Goal: Task Accomplishment & Management: Manage account settings

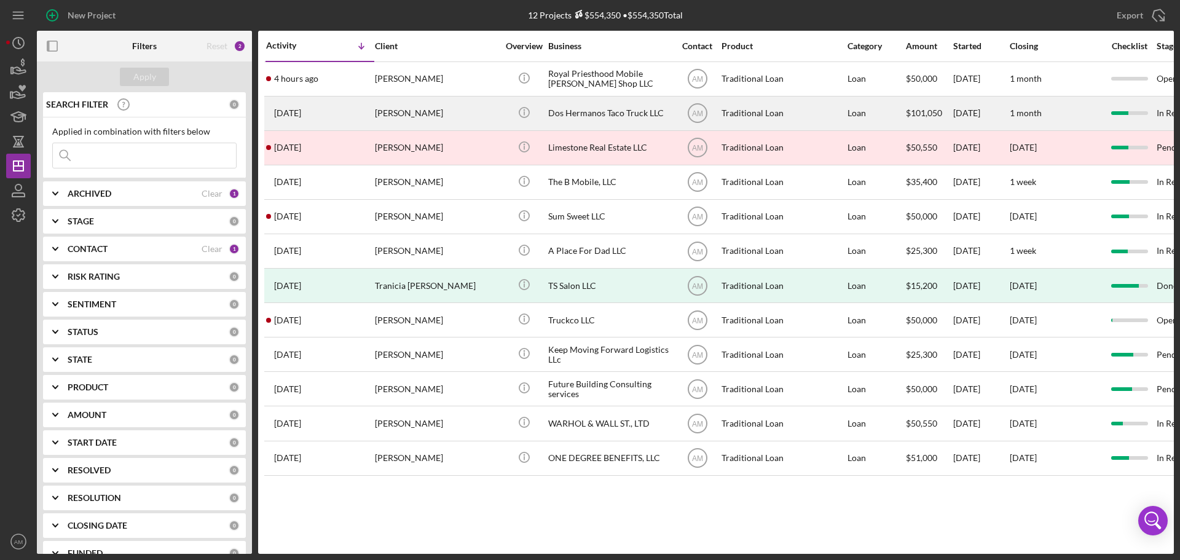
click at [405, 115] on div "[PERSON_NAME]" at bounding box center [436, 113] width 123 height 33
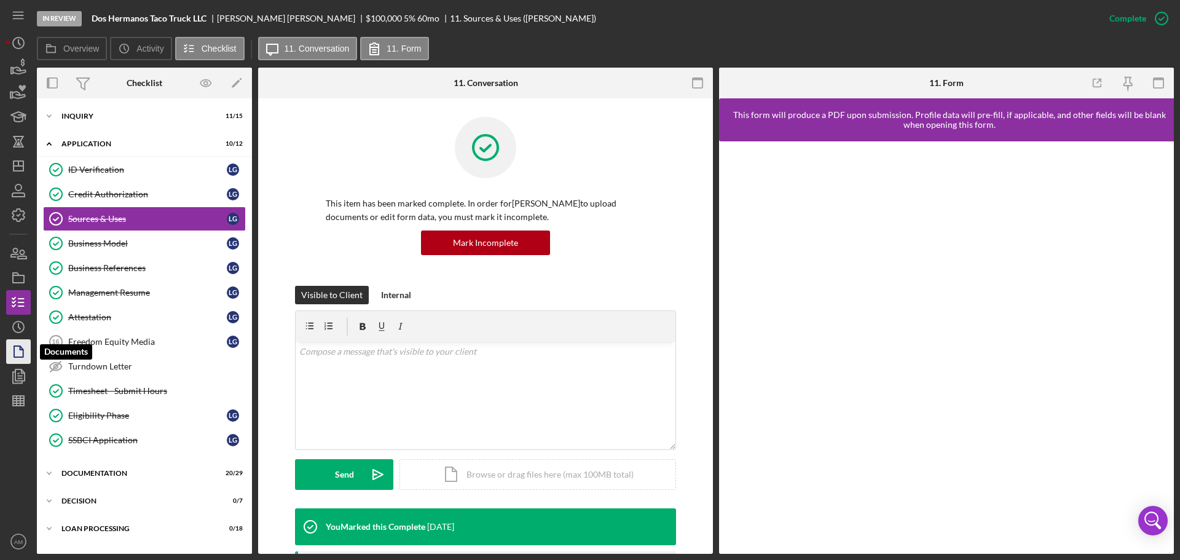
click at [22, 349] on polygon "button" at bounding box center [18, 351] width 9 height 11
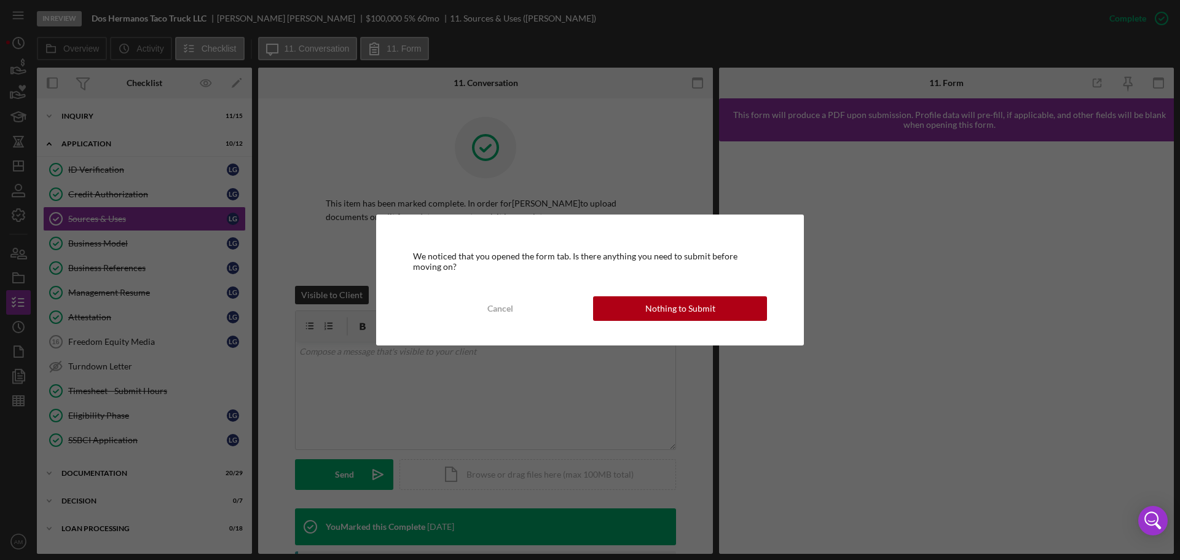
click at [670, 286] on div "We noticed that you opened the form tab. Is there anything you need to submit b…" at bounding box center [590, 280] width 428 height 130
click at [664, 309] on div "Nothing to Submit" at bounding box center [680, 308] width 70 height 25
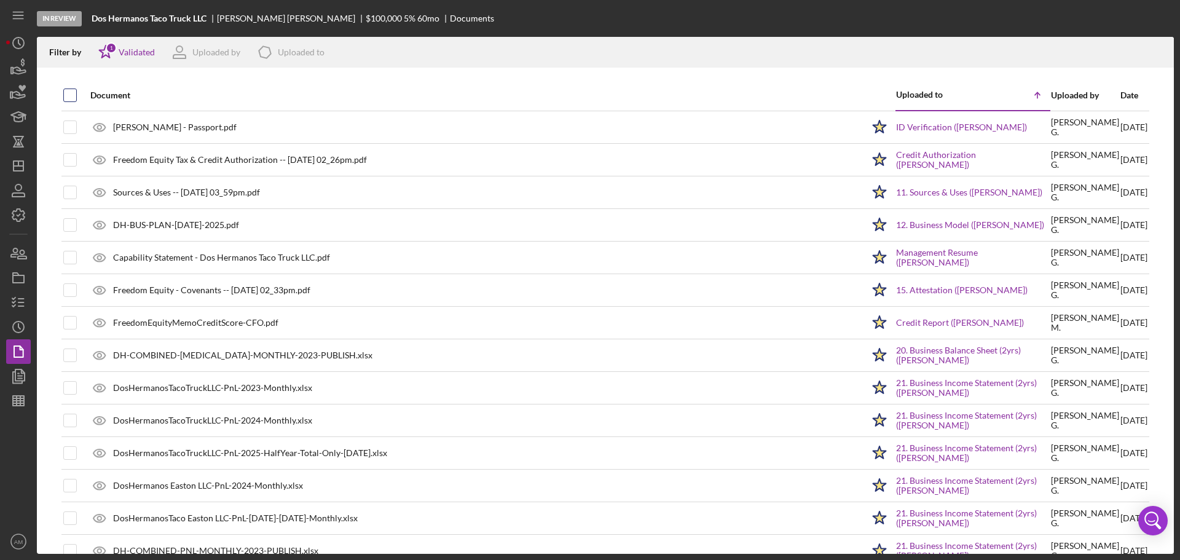
click at [69, 95] on input "checkbox" at bounding box center [70, 95] width 12 height 12
checkbox input "true"
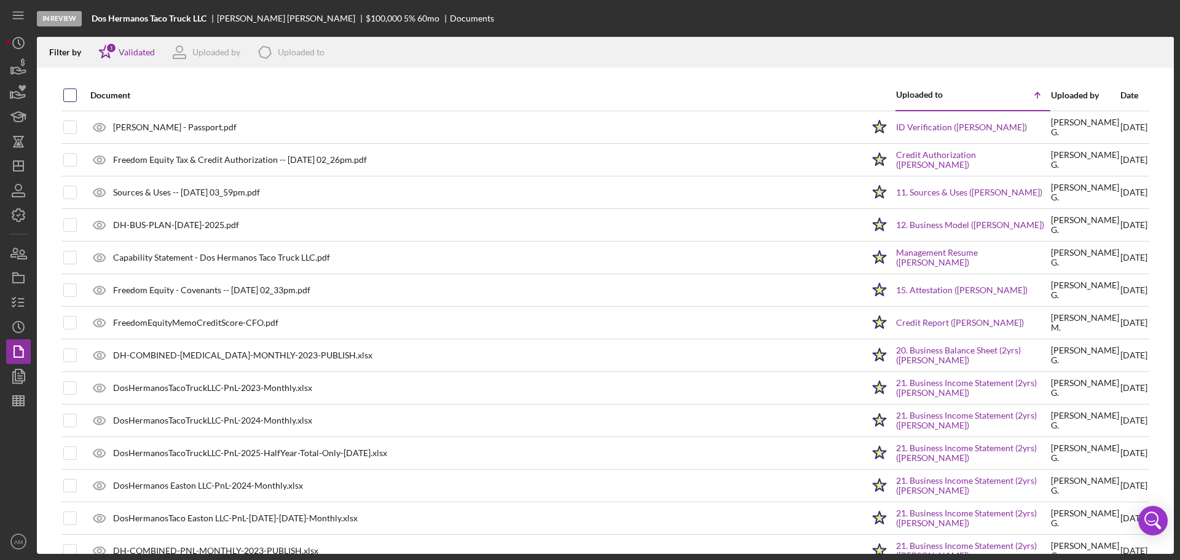
checkbox input "true"
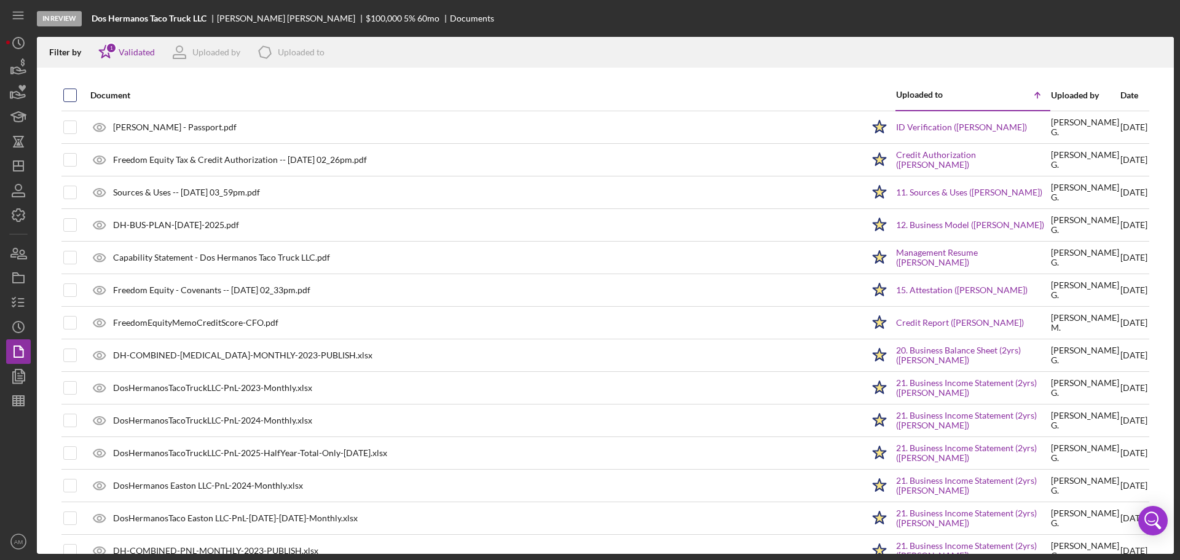
checkbox input "true"
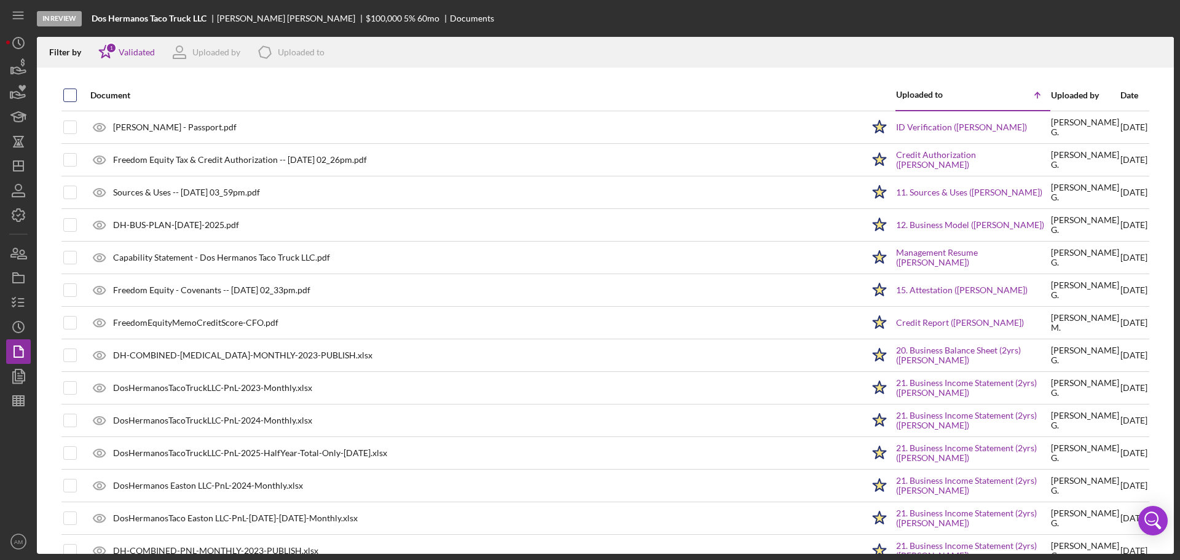
checkbox input "true"
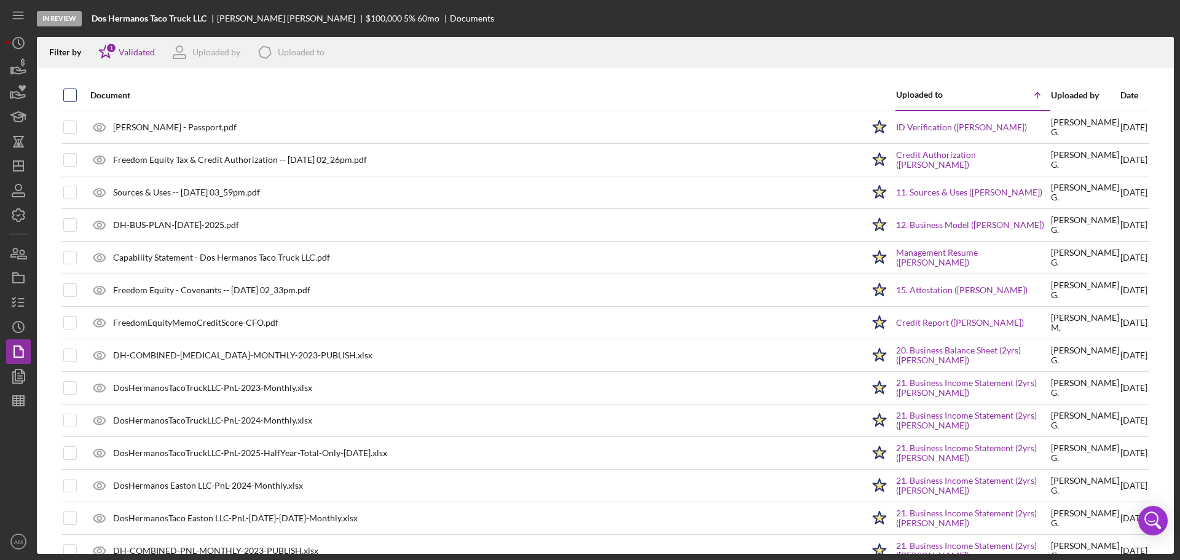
checkbox input "true"
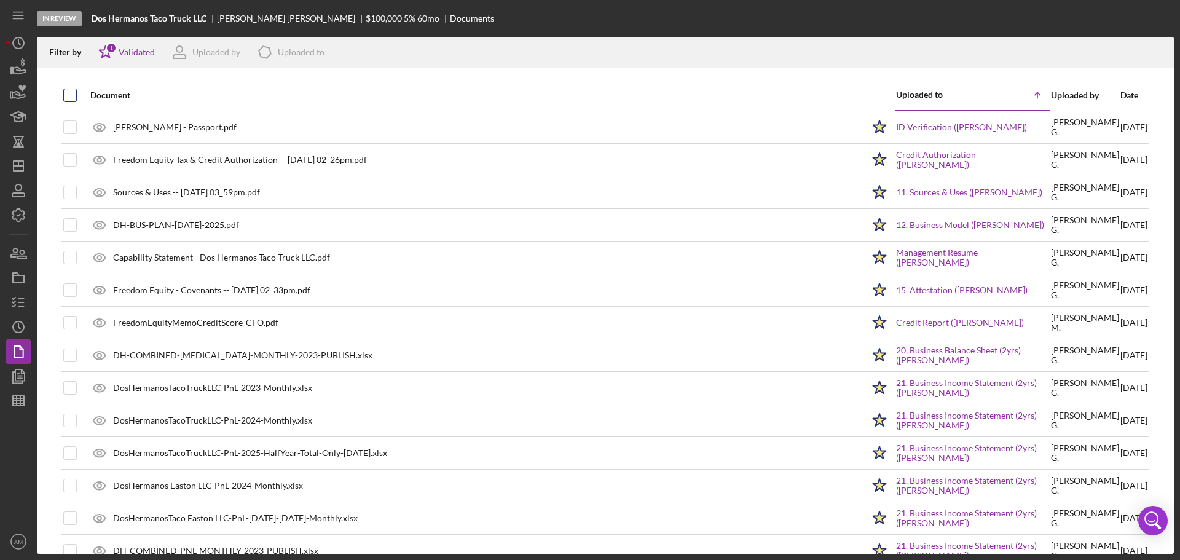
checkbox input "true"
click at [1158, 50] on g "button" at bounding box center [1158, 52] width 10 height 11
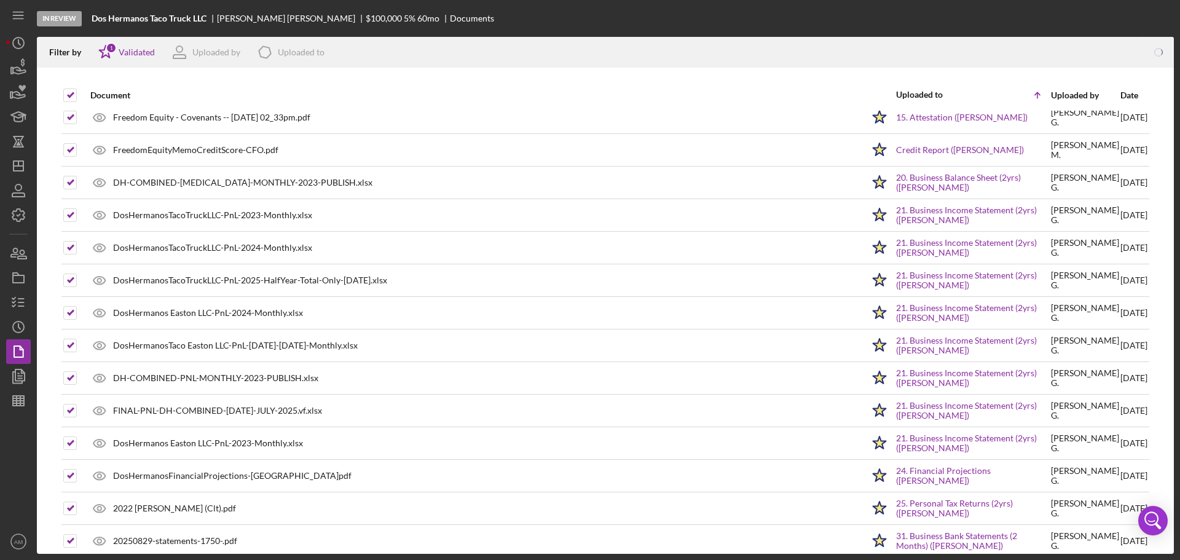
scroll to position [167, 0]
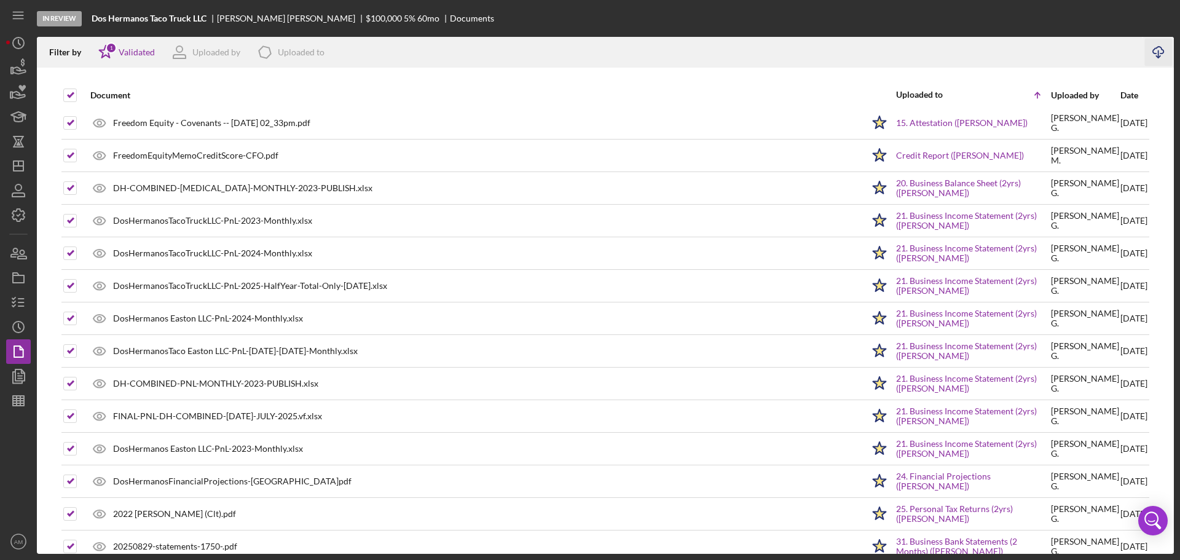
click at [1160, 50] on icon "Icon/Download" at bounding box center [1159, 53] width 28 height 28
click at [1156, 49] on icon "Icon/Download" at bounding box center [1159, 53] width 28 height 28
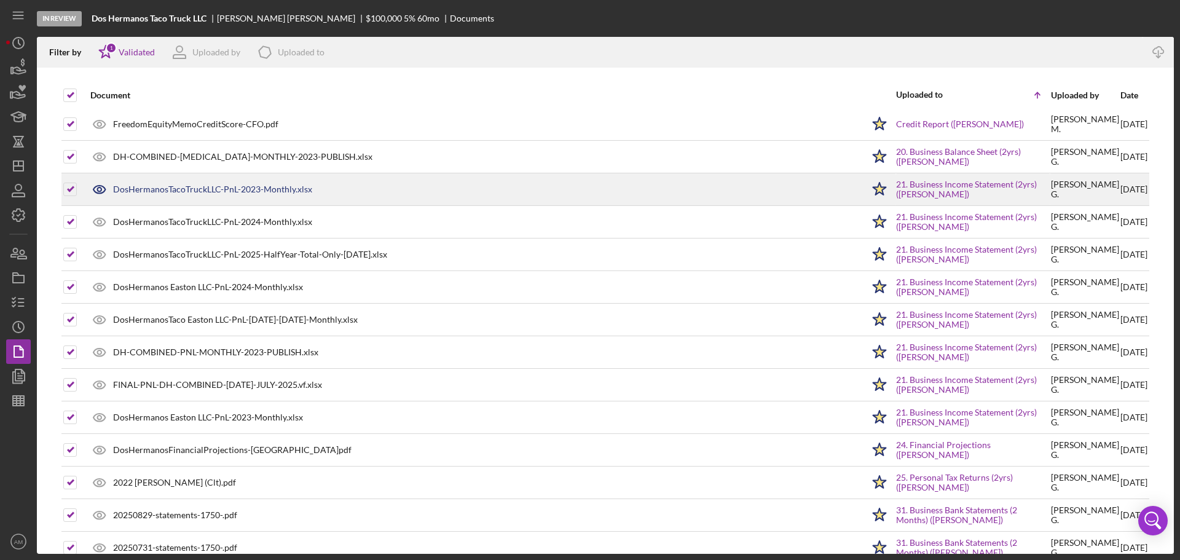
scroll to position [229, 0]
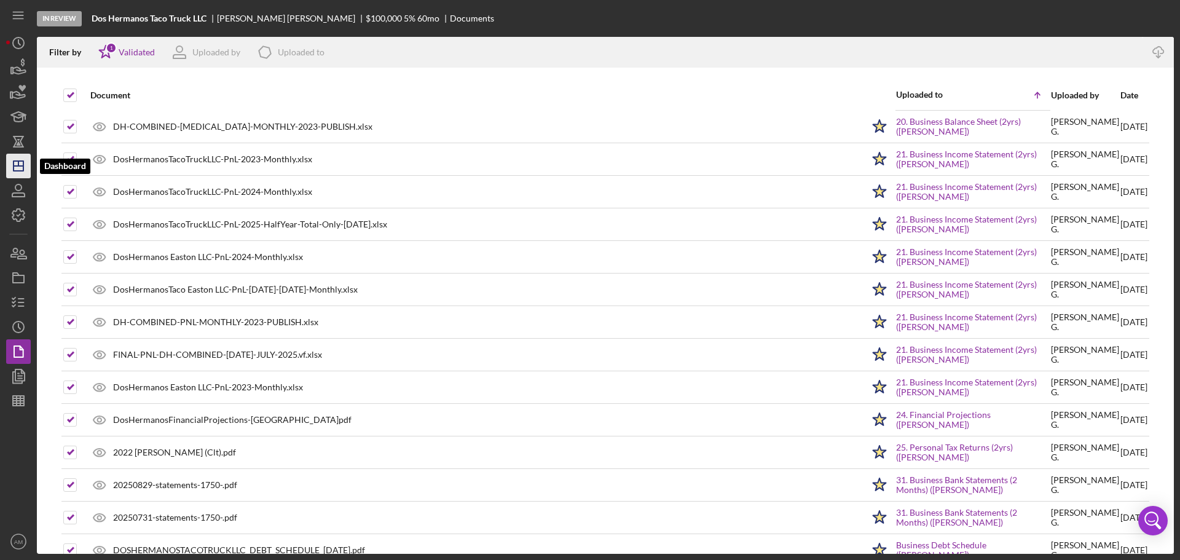
click at [14, 170] on polygon "button" at bounding box center [19, 166] width 10 height 10
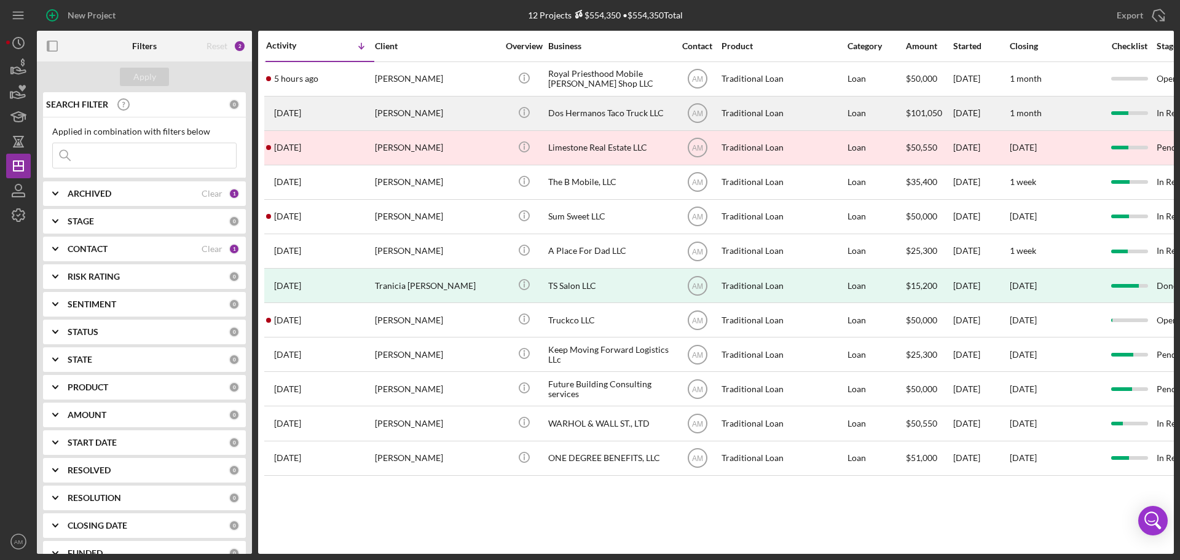
click at [424, 111] on div "[PERSON_NAME]" at bounding box center [436, 113] width 123 height 33
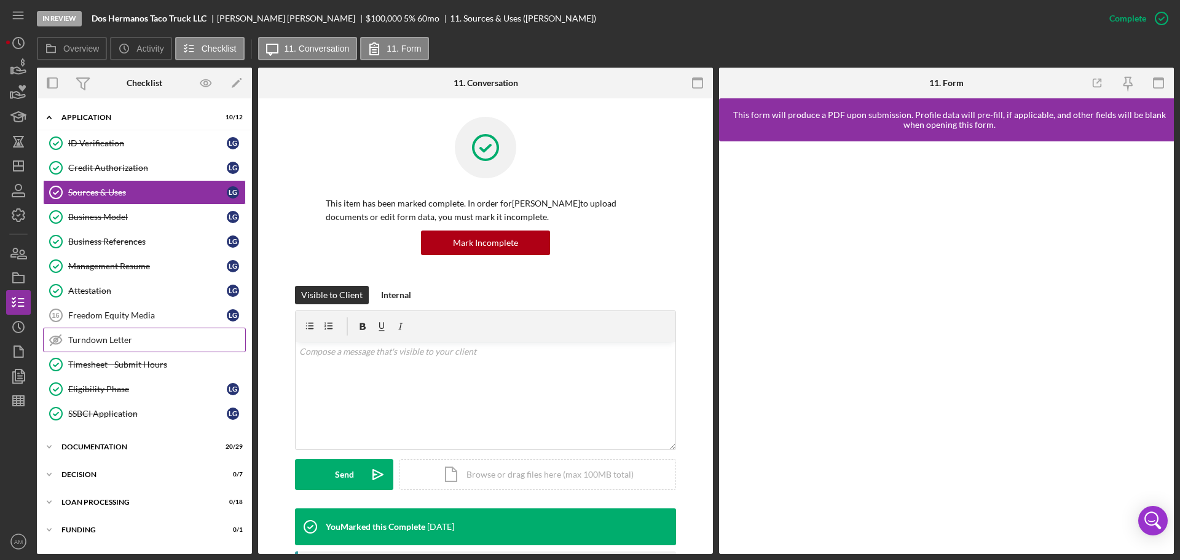
scroll to position [49, 0]
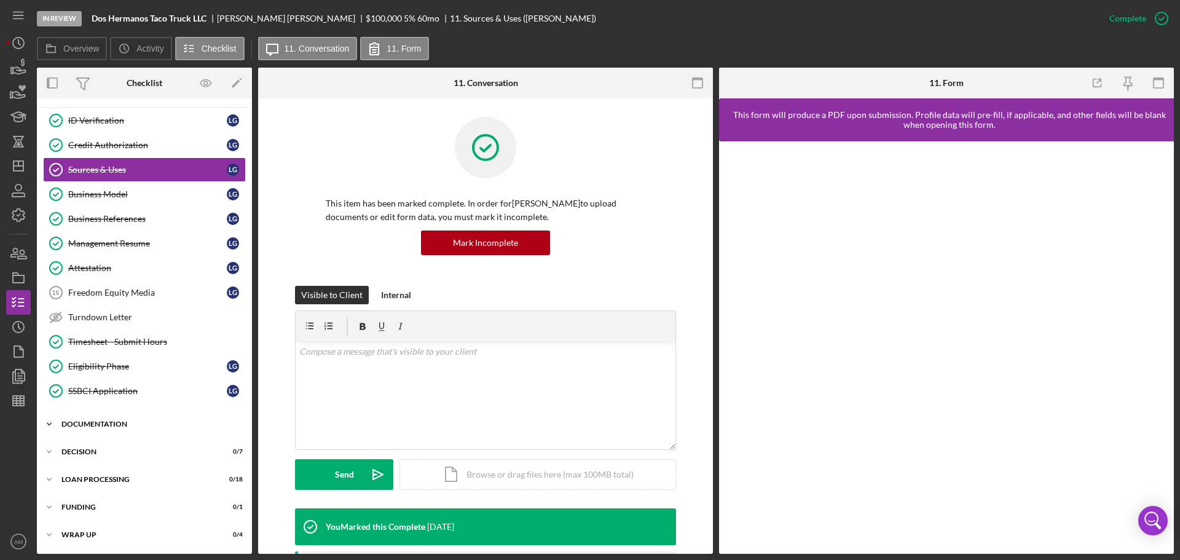
click at [102, 422] on div "Documentation" at bounding box center [148, 423] width 175 height 7
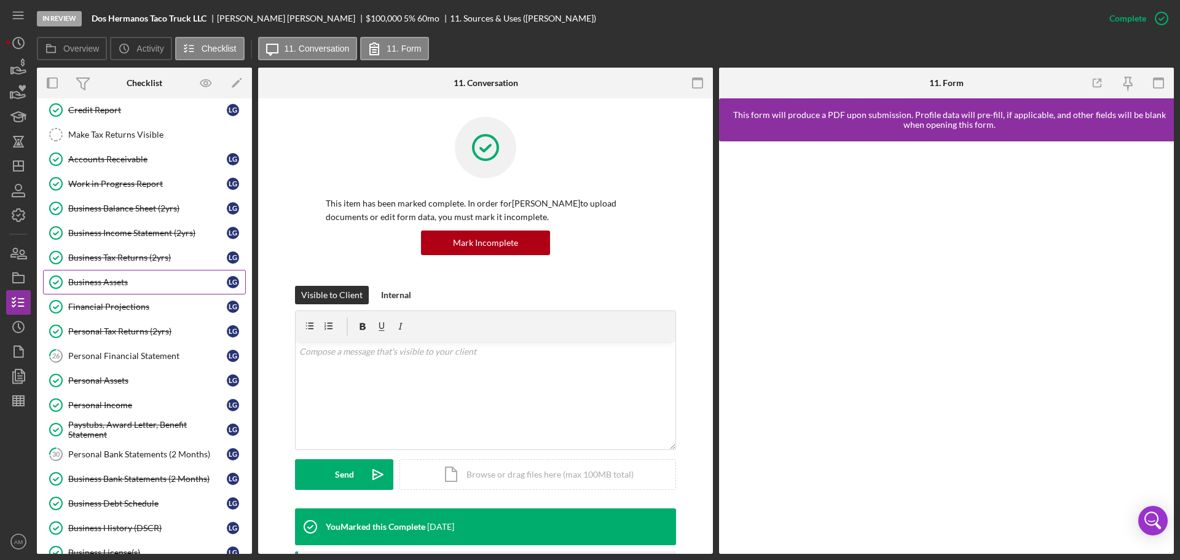
scroll to position [418, 0]
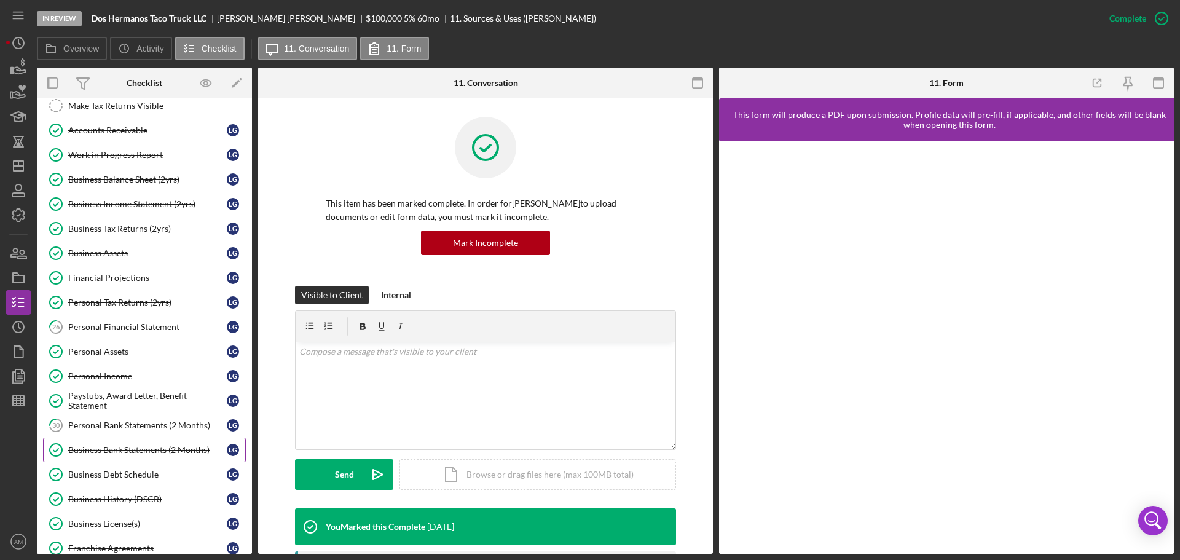
click at [162, 449] on div "Business Bank Statements (2 Months)" at bounding box center [147, 450] width 159 height 10
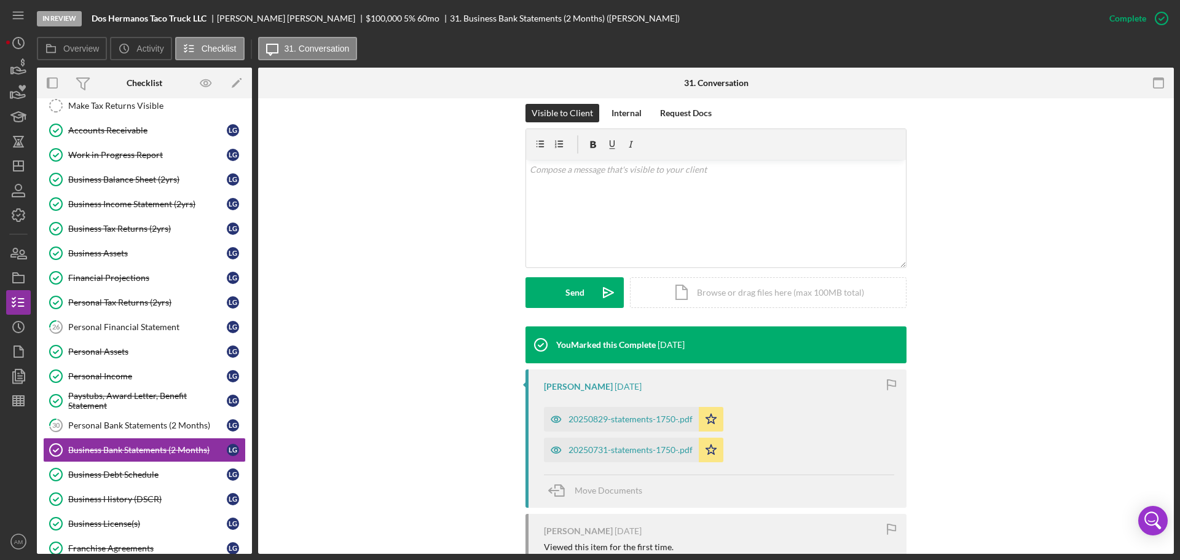
scroll to position [246, 0]
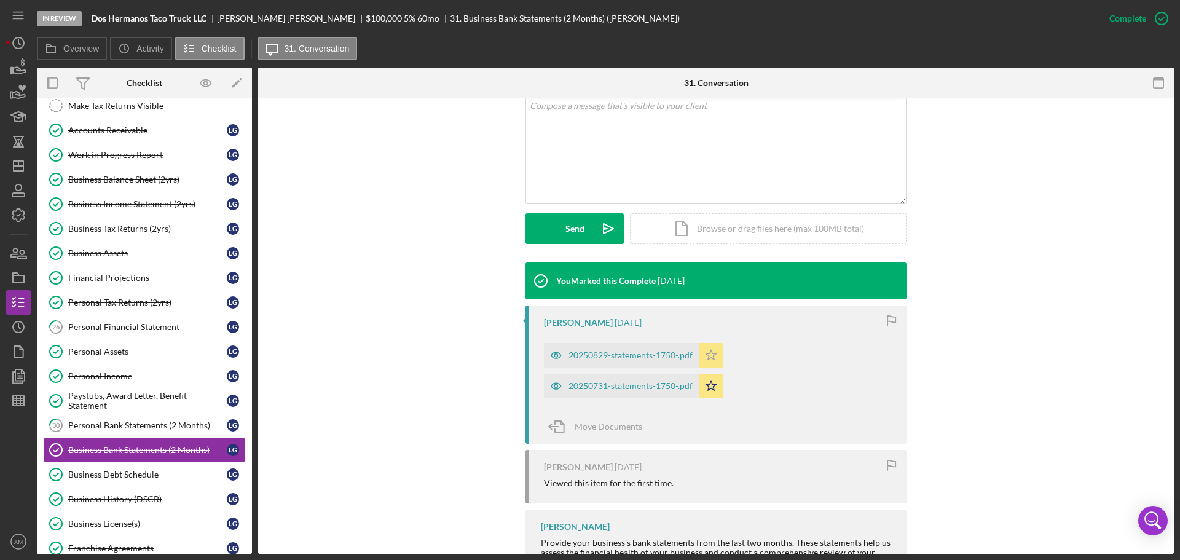
click at [710, 355] on icon "Icon/Star" at bounding box center [711, 355] width 25 height 25
click at [715, 383] on icon "Icon/Star" at bounding box center [711, 386] width 25 height 25
click at [710, 360] on icon "Icon/Star" at bounding box center [711, 355] width 25 height 25
click at [713, 387] on icon "Icon/Star" at bounding box center [711, 386] width 25 height 25
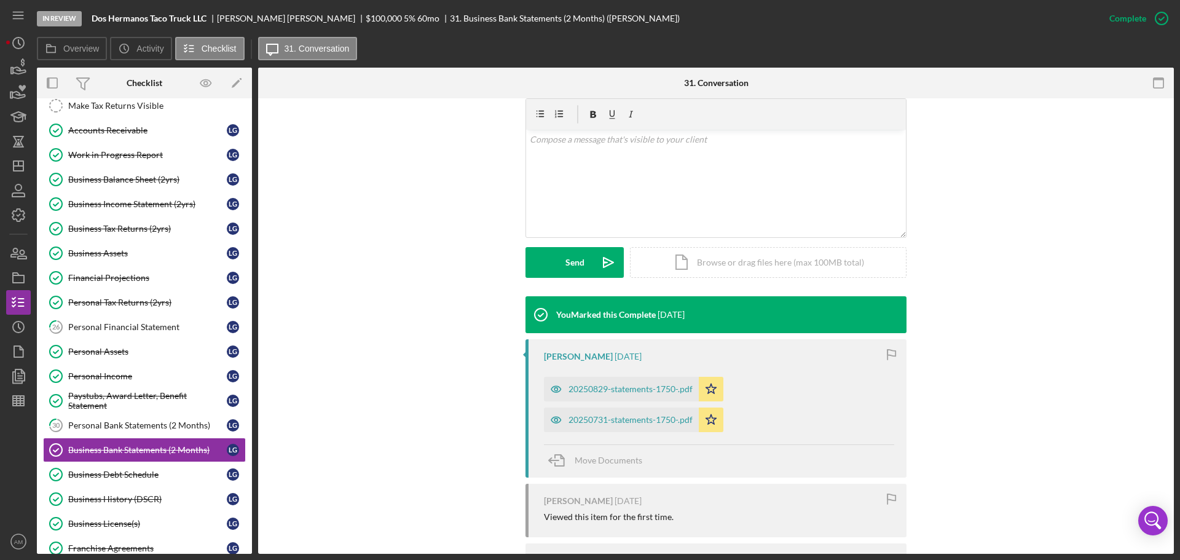
scroll to position [184, 0]
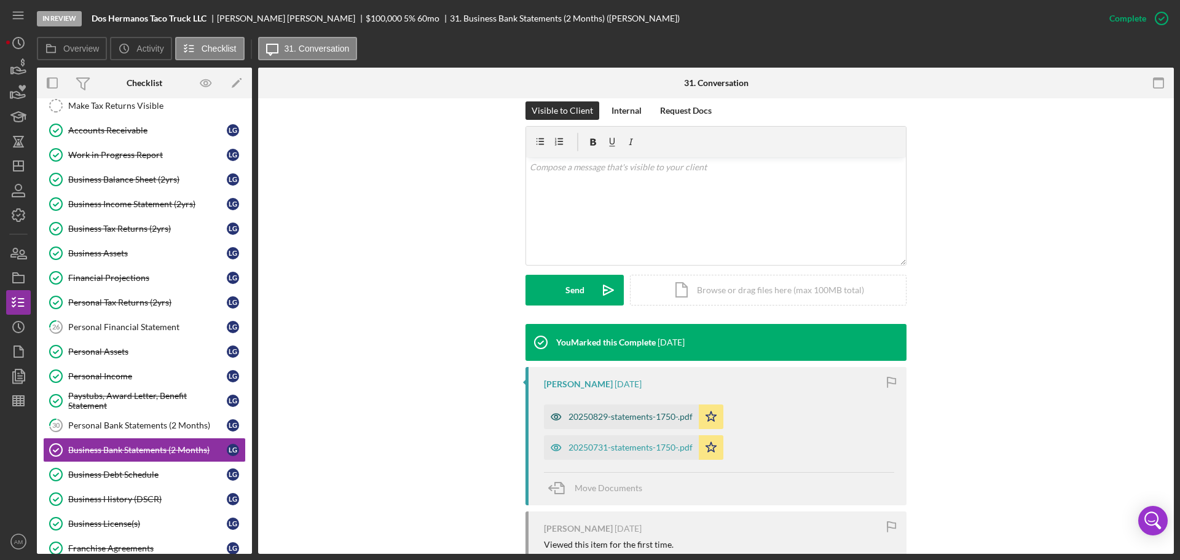
click at [597, 413] on div "20250829-statements-1750-.pdf" at bounding box center [631, 417] width 124 height 10
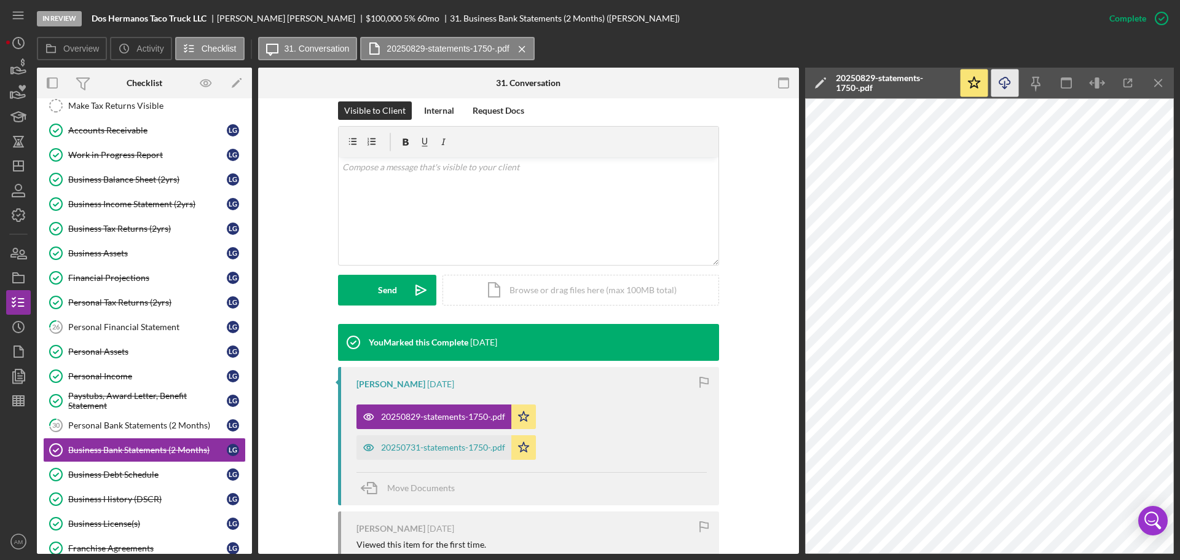
click at [1006, 81] on icon "Icon/Download" at bounding box center [1006, 83] width 28 height 28
click at [459, 446] on div "20250731-statements-1750-.pdf" at bounding box center [443, 448] width 124 height 10
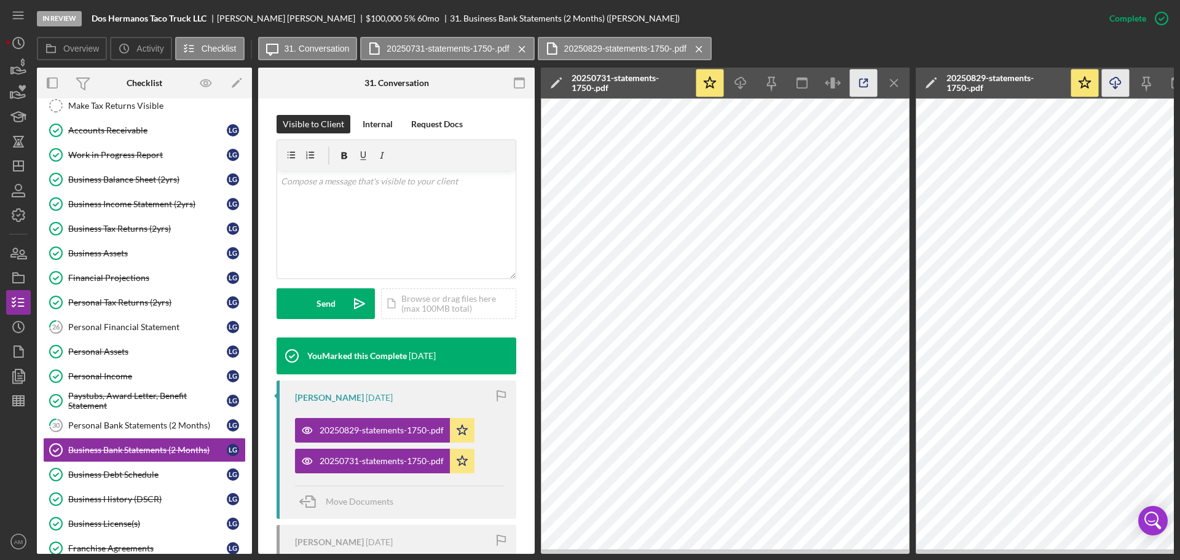
click at [863, 83] on icon "button" at bounding box center [864, 83] width 28 height 28
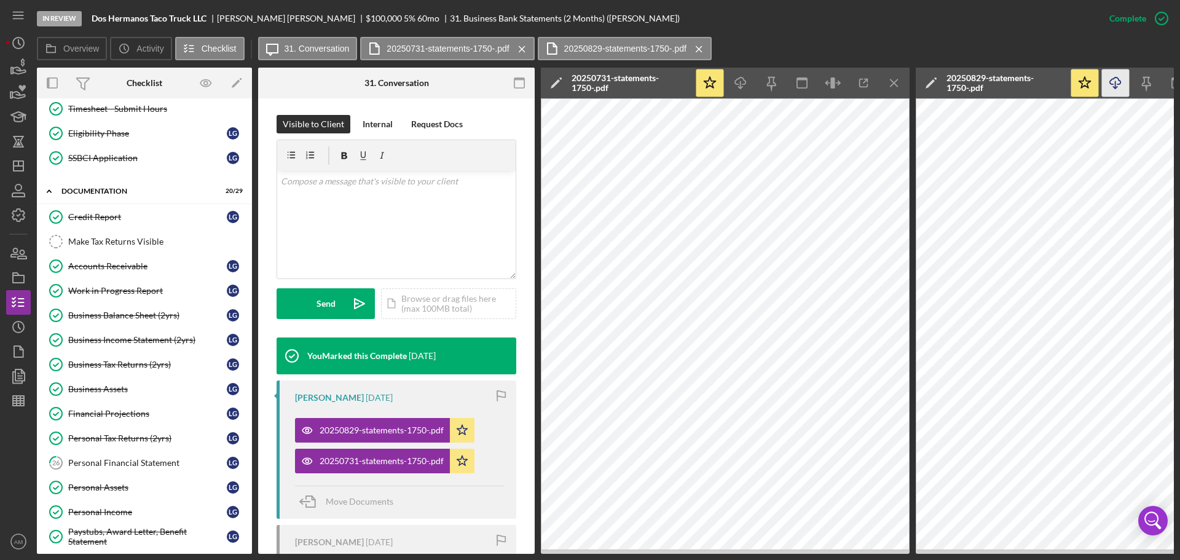
scroll to position [281, 0]
click at [103, 212] on link "Credit Report Credit Report L G" at bounding box center [144, 218] width 203 height 25
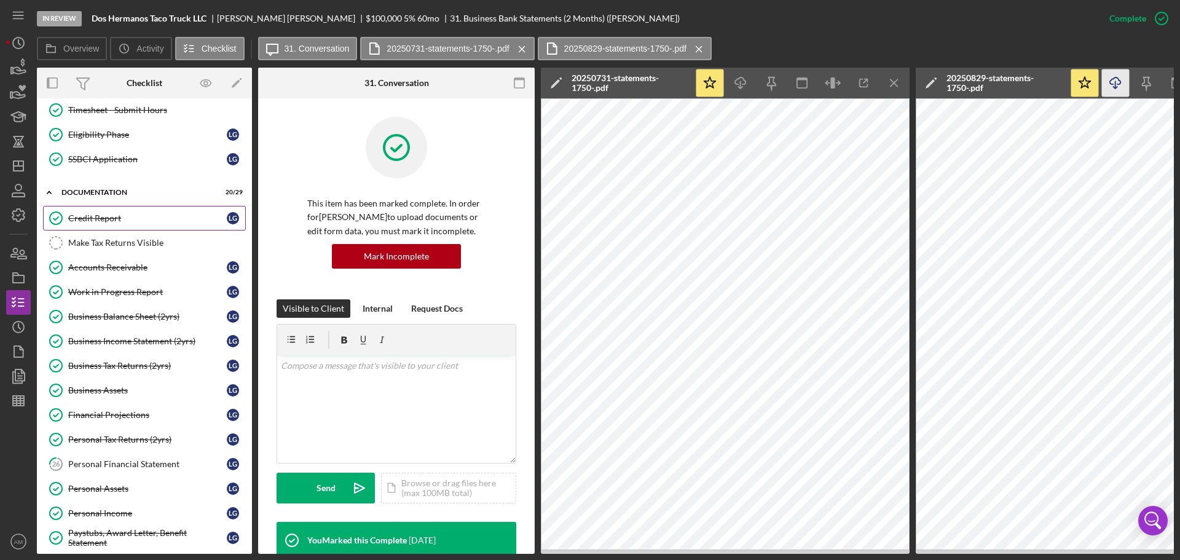
click at [103, 212] on link "Credit Report Credit Report L G" at bounding box center [144, 218] width 203 height 25
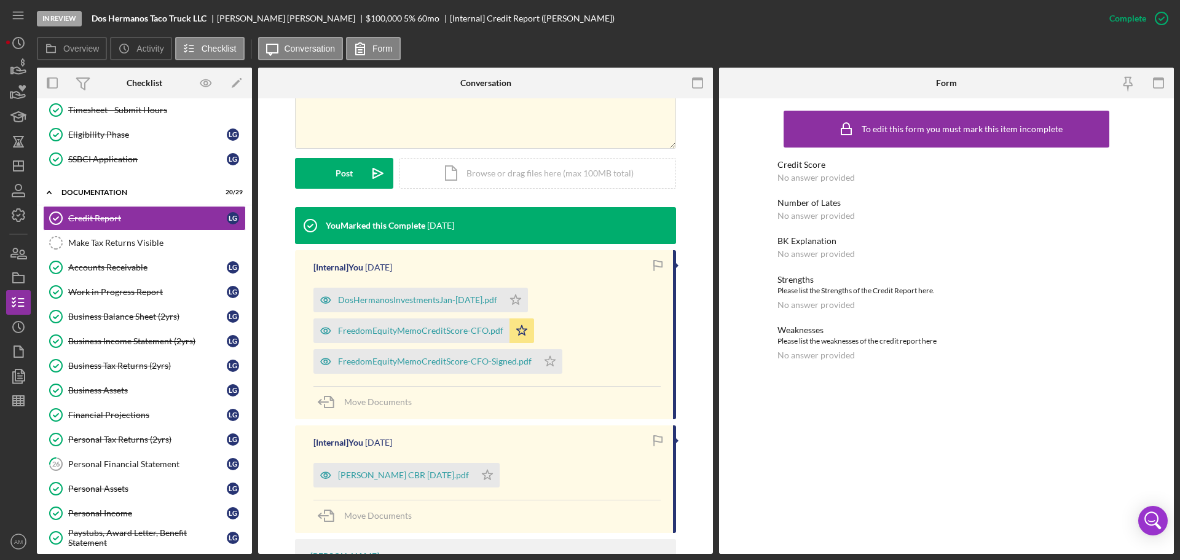
scroll to position [246, 0]
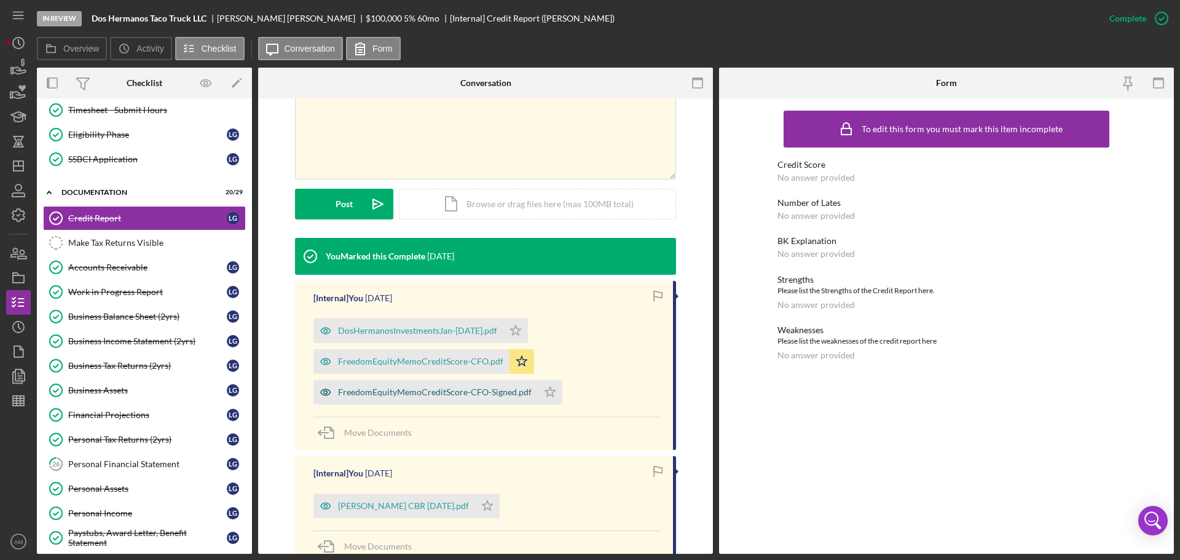
click at [475, 389] on div "FreedomEquityMemoCreditScore-CFO-Signed.pdf" at bounding box center [435, 392] width 194 height 10
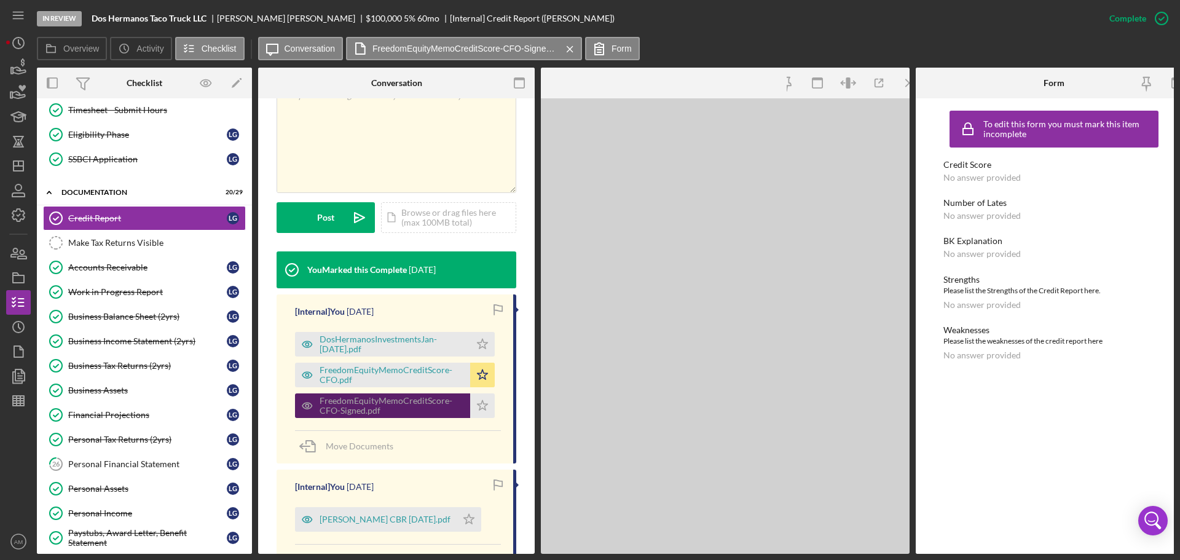
scroll to position [259, 0]
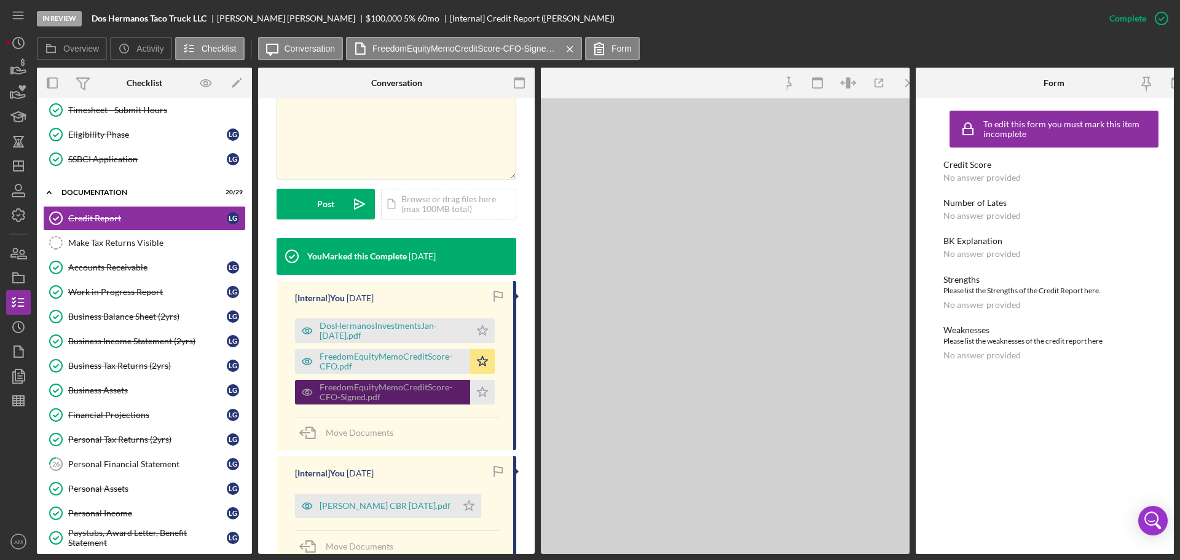
click at [475, 389] on icon "Icon/Star" at bounding box center [482, 392] width 25 height 25
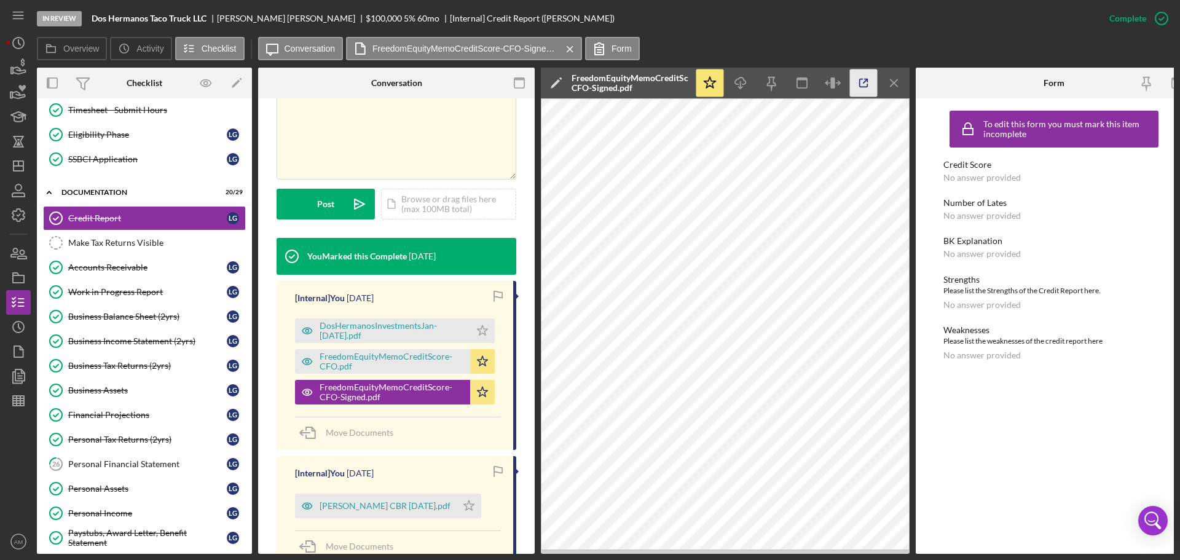
click at [858, 86] on icon "button" at bounding box center [864, 83] width 28 height 28
